Goal: Transaction & Acquisition: Purchase product/service

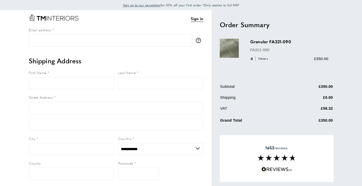
select select "**"
click at [79, 82] on input "First Name" at bounding box center [71, 83] width 85 height 12
click at [198, 20] on link "Sign in" at bounding box center [197, 18] width 12 height 6
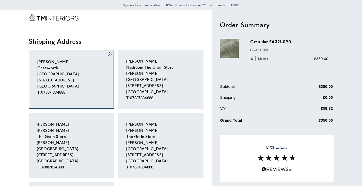
click at [175, 75] on div "chris Millard Nashdom The Grain Store Winslow Road Granborough, Buckinghamshire…" at bounding box center [160, 79] width 85 height 59
click at [200, 55] on div "chris Millard Nashdom The Grain Store Winslow Road Granborough, Buckinghamshire…" at bounding box center [160, 79] width 85 height 59
click at [172, 65] on span "chris Millard Nashdom The Grain Store Winslow Road Granborough, Buckinghamshire…" at bounding box center [149, 79] width 47 height 42
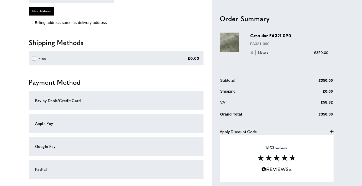
scroll to position [257, 0]
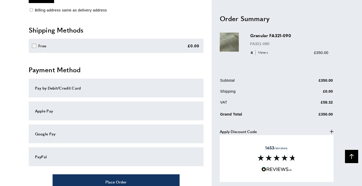
click at [80, 87] on div "Pay by Debit/Credit Card" at bounding box center [116, 88] width 162 height 6
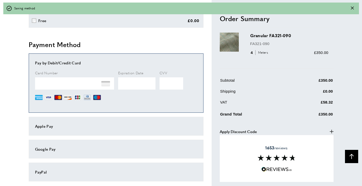
scroll to position [284, 0]
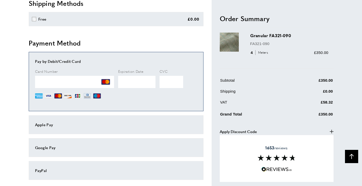
click at [168, 41] on h2 "Payment Method" at bounding box center [116, 42] width 175 height 9
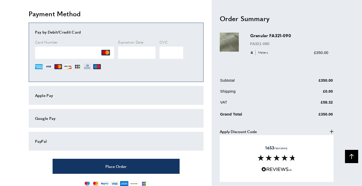
scroll to position [317, 0]
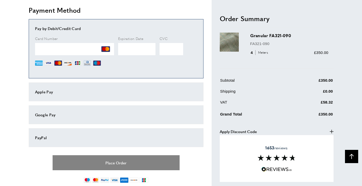
click at [121, 165] on button "Place Order" at bounding box center [116, 162] width 127 height 15
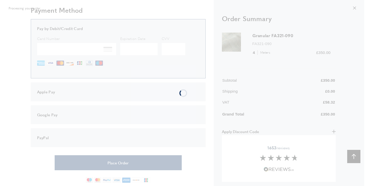
scroll to position [0, 0]
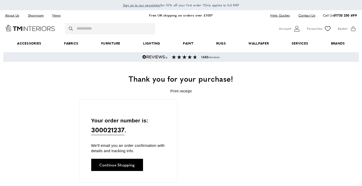
scroll to position [0, 571]
click at [244, 113] on div "Your order number is: 300021237 . We'll email you an order confirmation with de…" at bounding box center [180, 150] width 203 height 102
